Goal: Task Accomplishment & Management: Complete application form

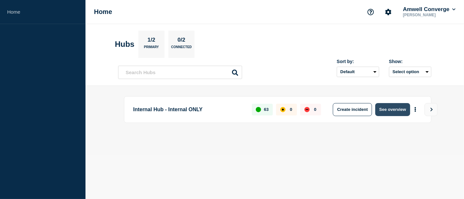
click at [389, 111] on button "See overview" at bounding box center [392, 109] width 35 height 13
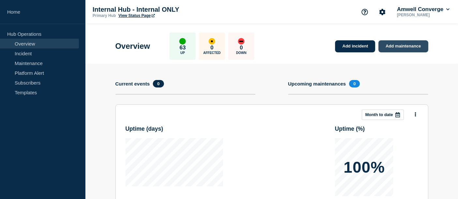
click at [420, 46] on link "Add maintenance" at bounding box center [403, 46] width 50 height 12
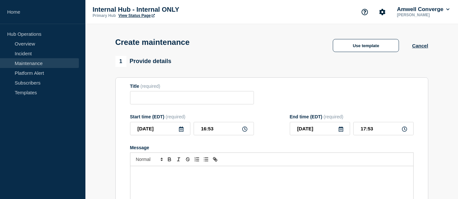
click at [197, 173] on p "Message" at bounding box center [271, 173] width 273 height 6
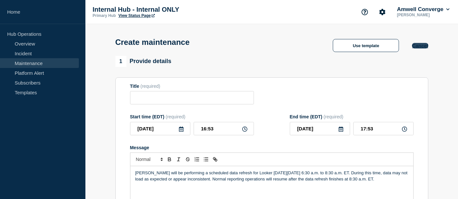
click at [421, 48] on button "Cancel" at bounding box center [420, 46] width 16 height 6
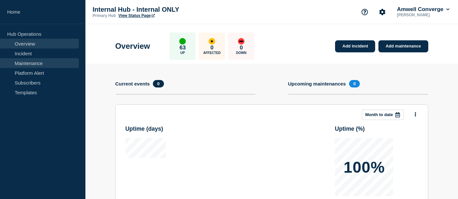
click at [35, 62] on link "Maintenance" at bounding box center [39, 63] width 79 height 10
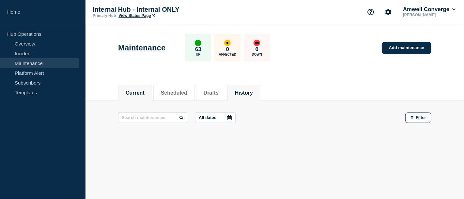
click at [249, 95] on button "History" at bounding box center [244, 93] width 18 height 6
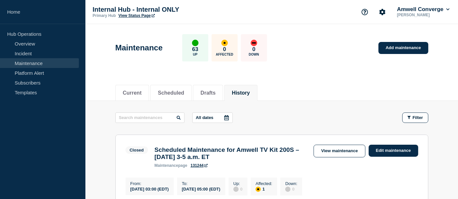
scroll to position [109, 0]
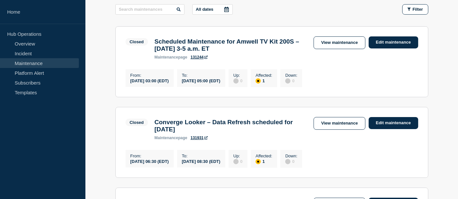
drag, startPoint x: 155, startPoint y: 124, endPoint x: 306, endPoint y: 135, distance: 152.0
click at [306, 133] on h3 "Converge Looker – Data Refresh scheduled for [DATE]" at bounding box center [231, 126] width 153 height 14
copy h3 "Converge Looker – Data Refresh scheduled for [DATE]"
click at [237, 52] on h3 "Scheduled Maintenance for Amwell TV Kit 200S – [DATE] 3-5 a.m. ET" at bounding box center [231, 45] width 153 height 14
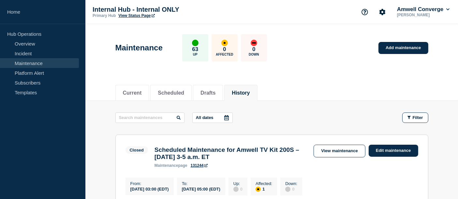
click at [398, 41] on div "Maintenance 63 Up 0 Affected 0 Down Add maintenance" at bounding box center [272, 46] width 328 height 40
click at [397, 48] on link "Add maintenance" at bounding box center [403, 48] width 50 height 12
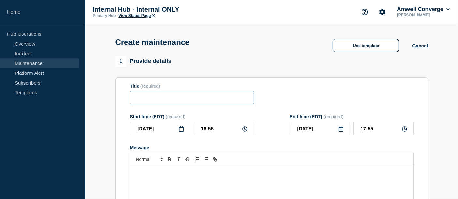
click at [224, 100] on input "Title" at bounding box center [192, 97] width 124 height 13
paste input "Converge Looker – Data Refresh scheduled for [DATE]"
click at [218, 98] on input "Converge Looker – Data Refresh scheduled for [DATE]" at bounding box center [192, 97] width 124 height 13
click at [219, 98] on input "Converge Looker – Data Refresh scheduled for [DATE]" at bounding box center [192, 97] width 124 height 13
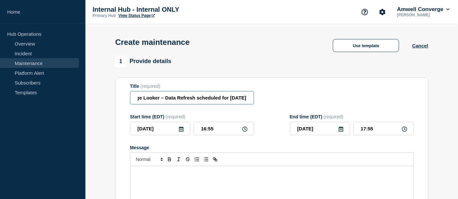
scroll to position [0, 49]
drag, startPoint x: 246, startPoint y: 99, endPoint x: 231, endPoint y: 98, distance: 15.1
click at [231, 98] on input "Converge Looker – Data Refresh scheduled for [DATE]" at bounding box center [192, 97] width 124 height 13
type input "Converge Looker – Data Refresh scheduled for [DATE]"
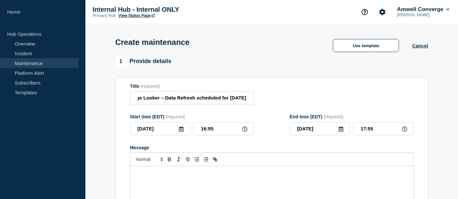
scroll to position [0, 0]
click at [180, 130] on icon at bounding box center [181, 129] width 5 height 5
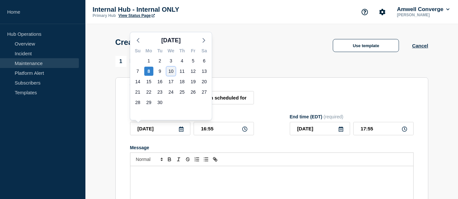
click at [171, 70] on div "10" at bounding box center [171, 71] width 9 height 9
type input "[DATE]"
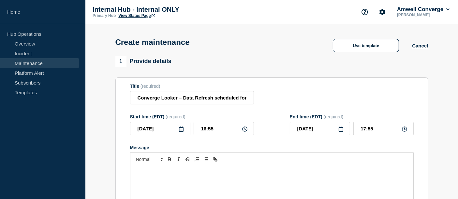
click at [245, 130] on icon at bounding box center [244, 129] width 5 height 5
click at [232, 131] on input "16:55" at bounding box center [224, 128] width 60 height 13
type input "06:30"
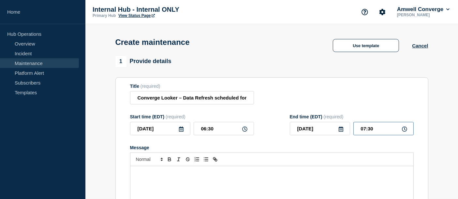
click at [366, 128] on input "07:30" at bounding box center [383, 128] width 60 height 13
type input "08:30"
click at [313, 176] on p "Message" at bounding box center [271, 173] width 273 height 6
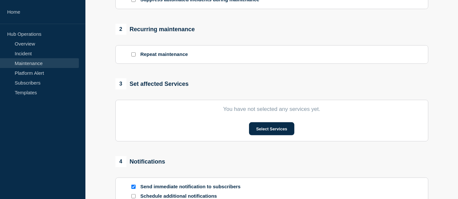
scroll to position [253, 0]
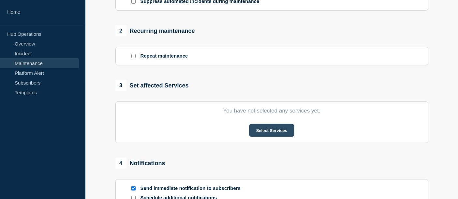
click at [274, 132] on button "Select Services" at bounding box center [271, 130] width 45 height 13
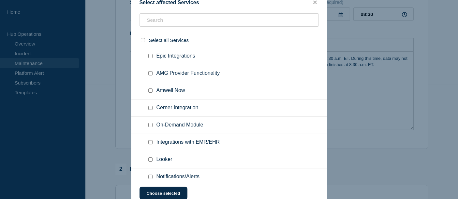
scroll to position [435, 0]
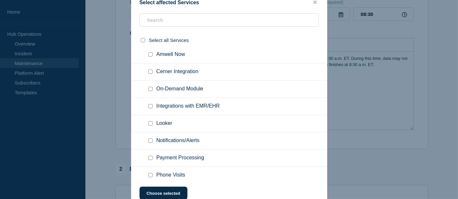
click at [151, 126] on input "Looker checkbox" at bounding box center [150, 124] width 4 height 4
checkbox input "true"
click at [171, 192] on button "Choose selected" at bounding box center [164, 193] width 48 height 13
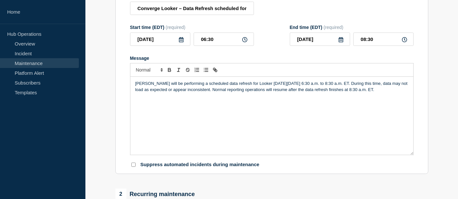
scroll to position [79, 0]
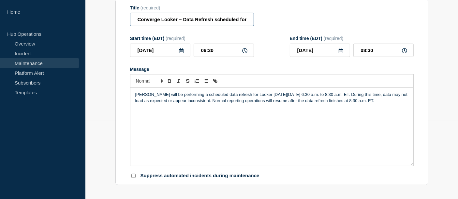
click at [240, 21] on input "Converge Looker – Data Refresh scheduled for [DATE]" at bounding box center [192, 19] width 124 height 13
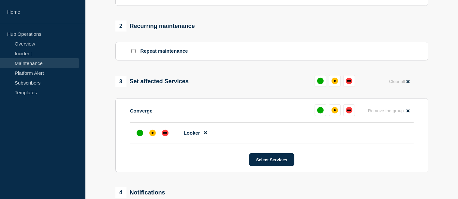
scroll to position [260, 0]
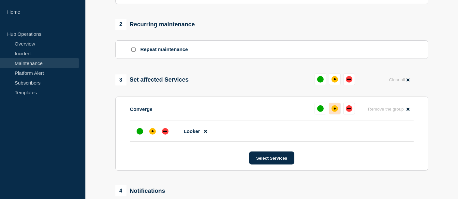
click at [335, 110] on div "affected" at bounding box center [335, 109] width 2 height 2
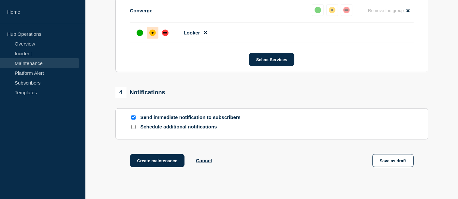
scroll to position [403, 0]
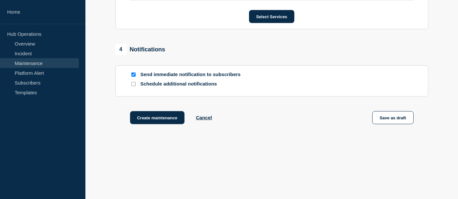
click at [134, 83] on input "Schedule additional notifications" at bounding box center [133, 84] width 4 height 4
checkbox input "true"
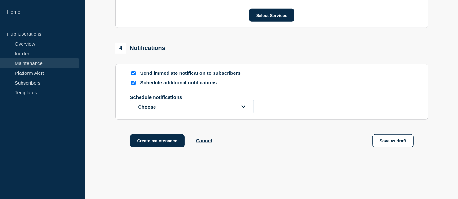
click at [168, 107] on button "Choose" at bounding box center [192, 107] width 124 height 14
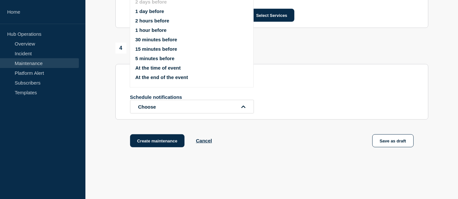
scroll to position [358, 0]
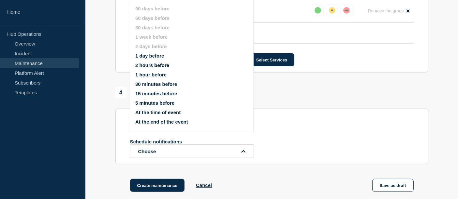
click at [182, 121] on button "At the end of the event" at bounding box center [161, 122] width 53 height 6
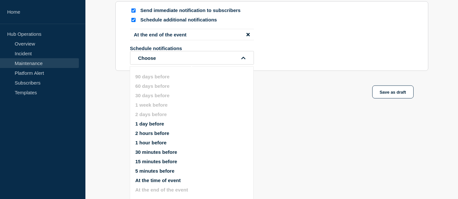
scroll to position [467, 0]
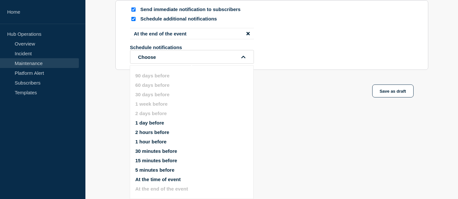
click at [310, 96] on div "Create maintenance Cancel Save as draft" at bounding box center [271, 99] width 313 height 29
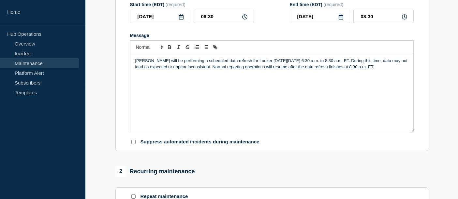
scroll to position [0, 0]
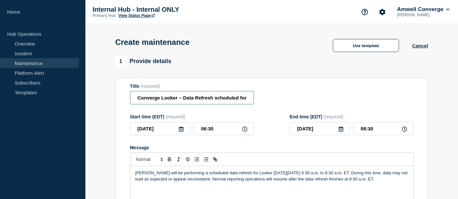
click at [196, 98] on input "Converge Looker – Data Refresh scheduled for [DATE]" at bounding box center [192, 97] width 124 height 13
click at [259, 147] on div "Message" at bounding box center [272, 147] width 284 height 5
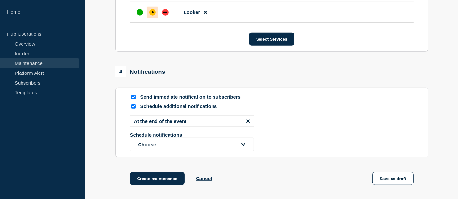
scroll to position [441, 0]
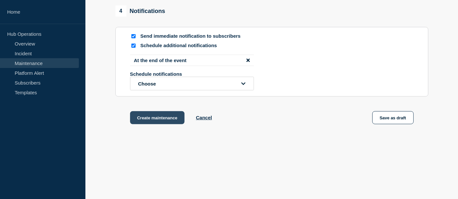
click at [167, 119] on button "Create maintenance" at bounding box center [157, 117] width 55 height 13
